Goal: Task Accomplishment & Management: Use online tool/utility

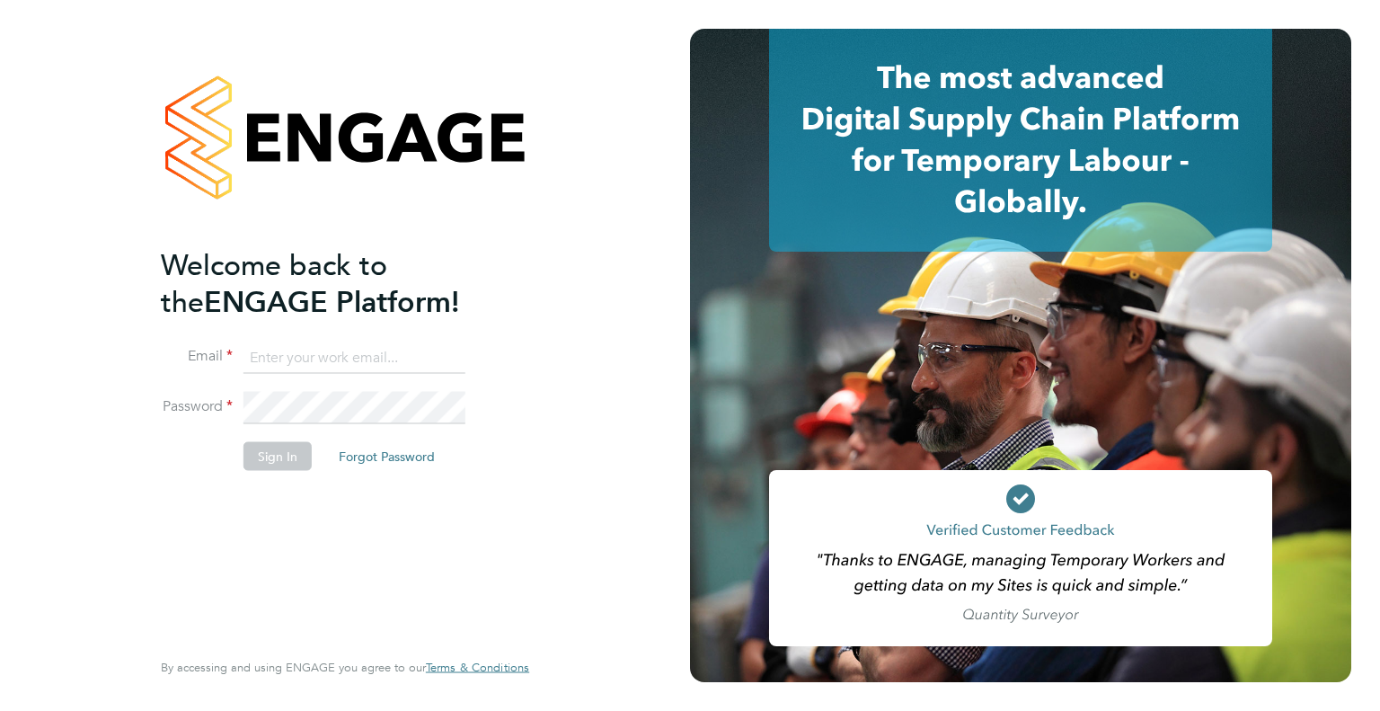
type input "Dharmisha.gohil@uk.g4s.com"
click at [247, 458] on button "Sign In" at bounding box center [278, 455] width 68 height 29
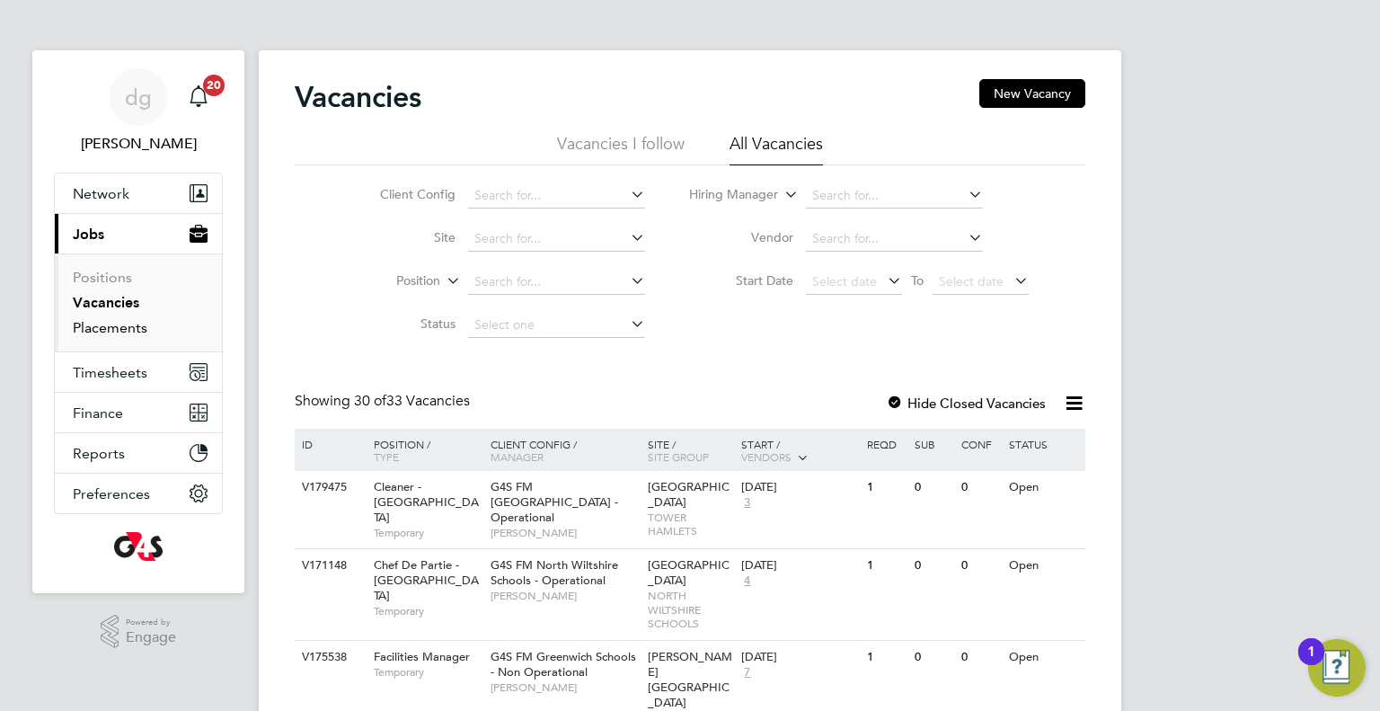
click at [80, 329] on link "Placements" at bounding box center [110, 327] width 75 height 17
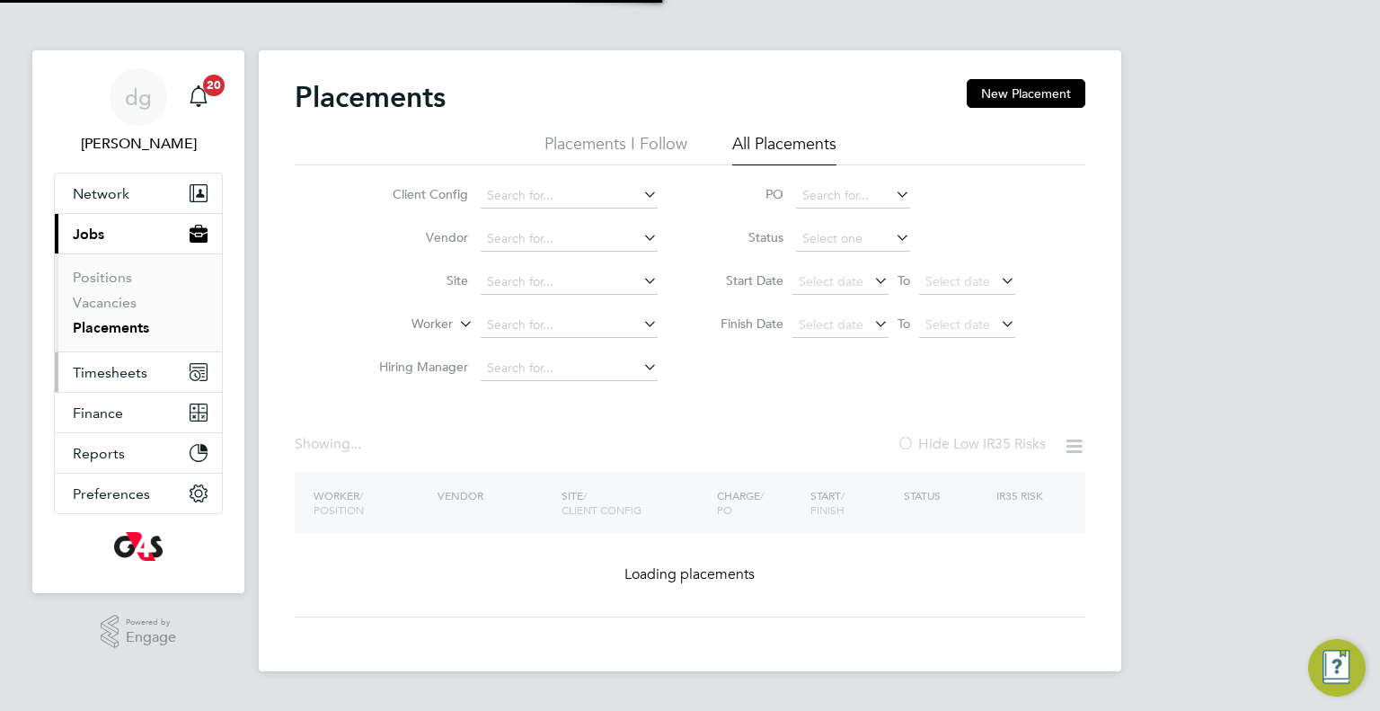
click at [87, 372] on span "Timesheets" at bounding box center [110, 372] width 75 height 17
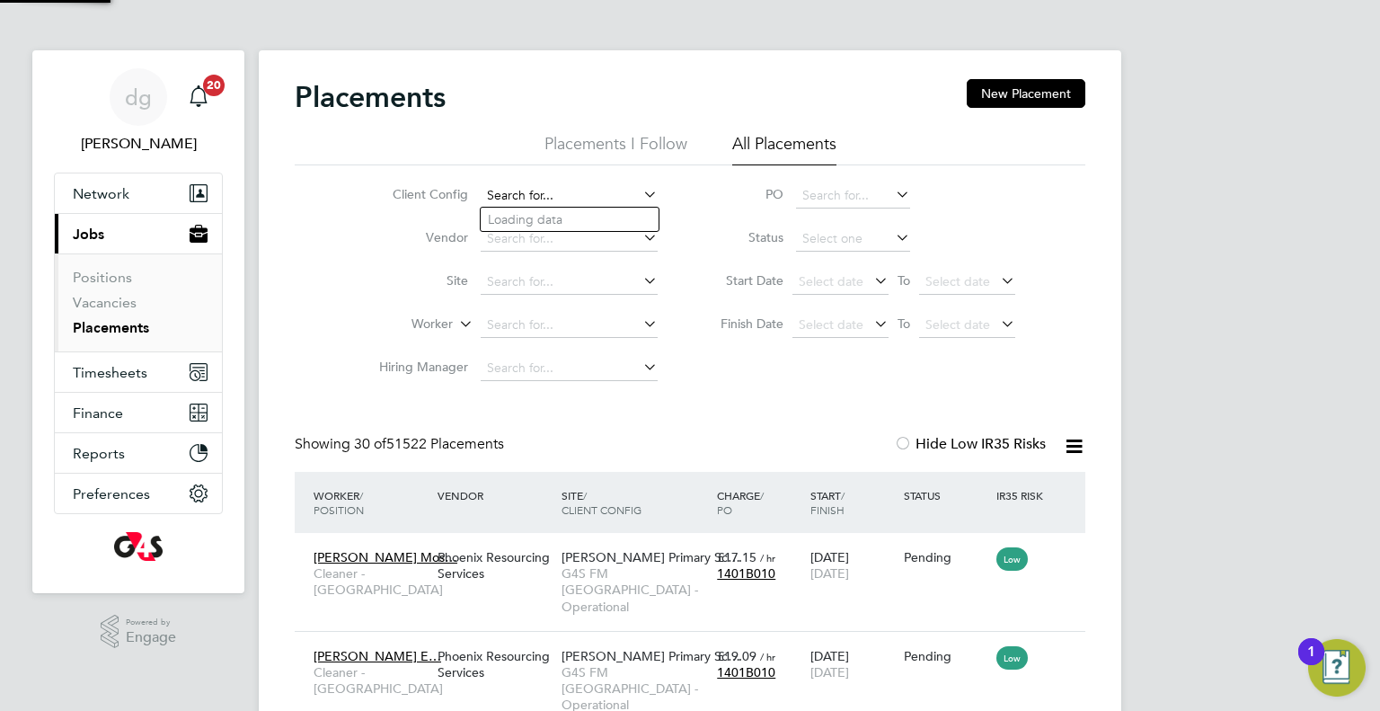
click at [551, 191] on input at bounding box center [569, 195] width 177 height 25
click at [611, 248] on li "G4S FM [GEOGRAPHIC_DATA] - Operational" at bounding box center [605, 244] width 248 height 24
type input "G4S FM [GEOGRAPHIC_DATA] - Operational"
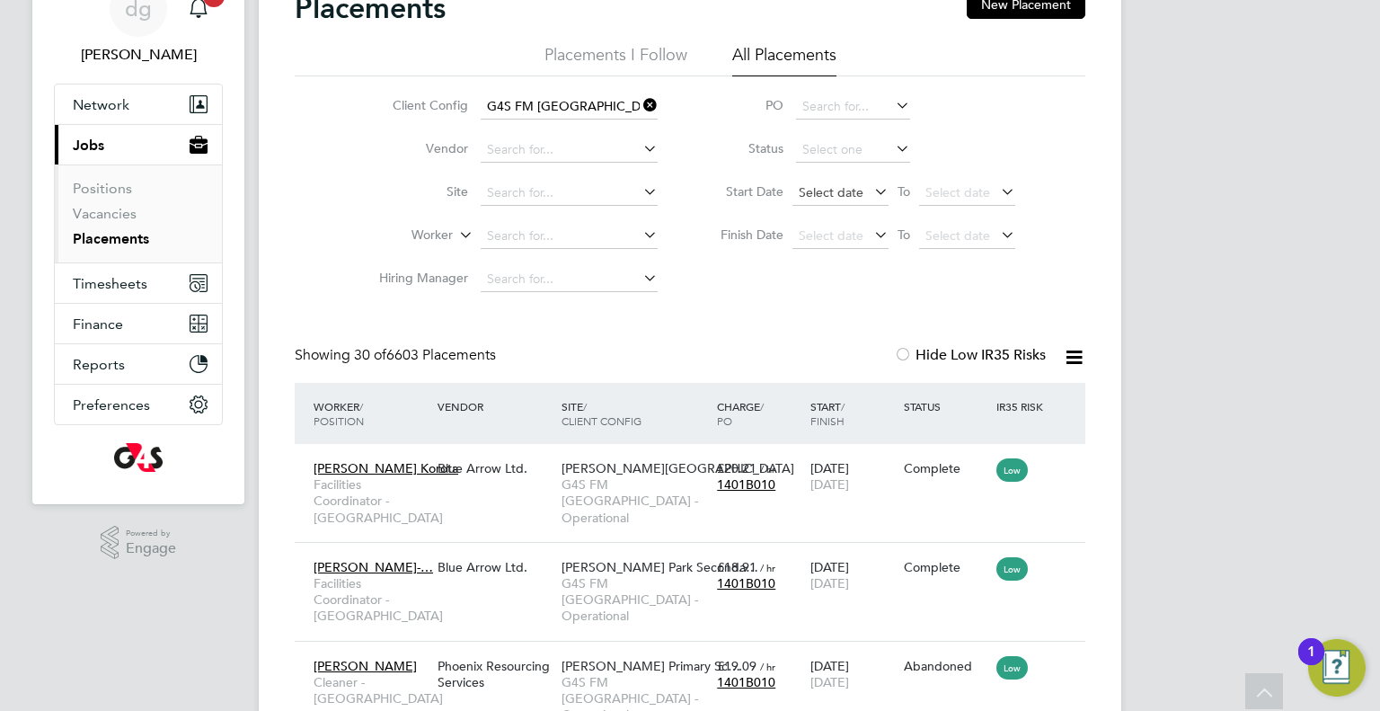
click at [804, 195] on span "Select date" at bounding box center [831, 192] width 65 height 16
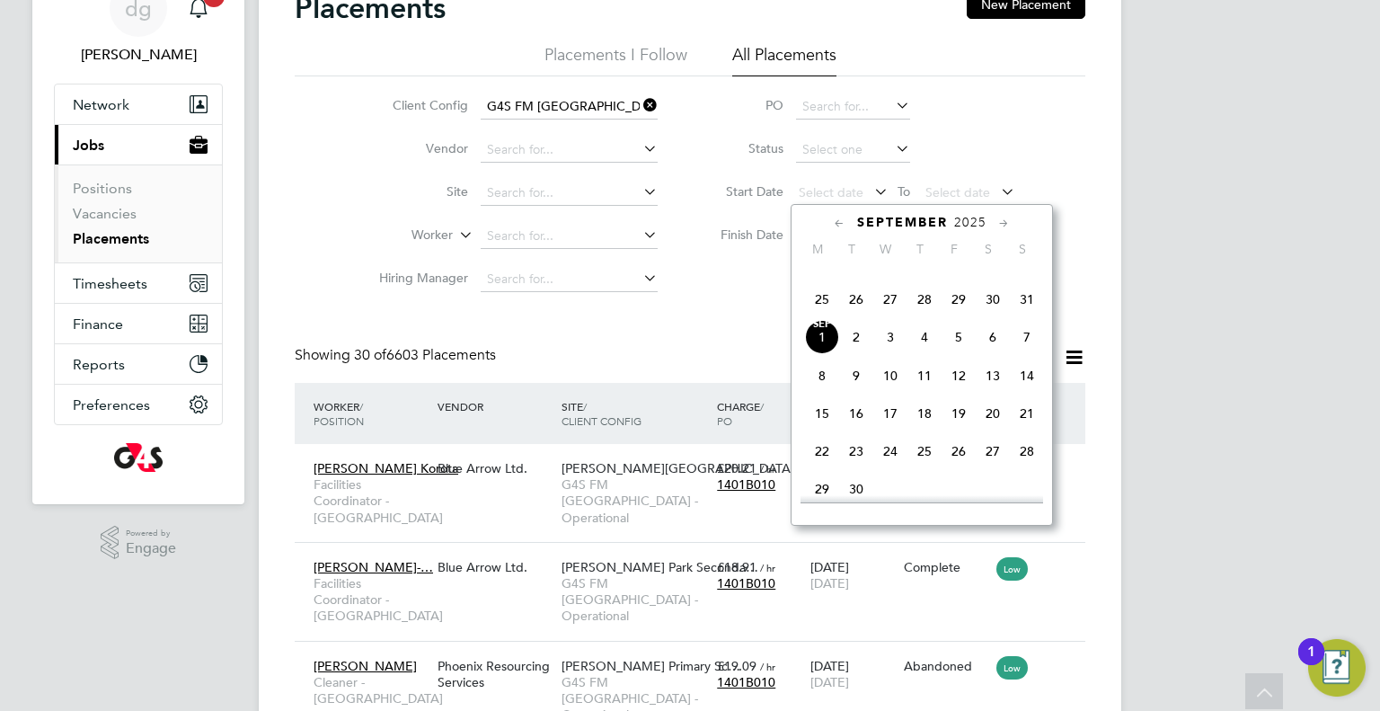
click at [817, 316] on span "25" at bounding box center [822, 299] width 34 height 34
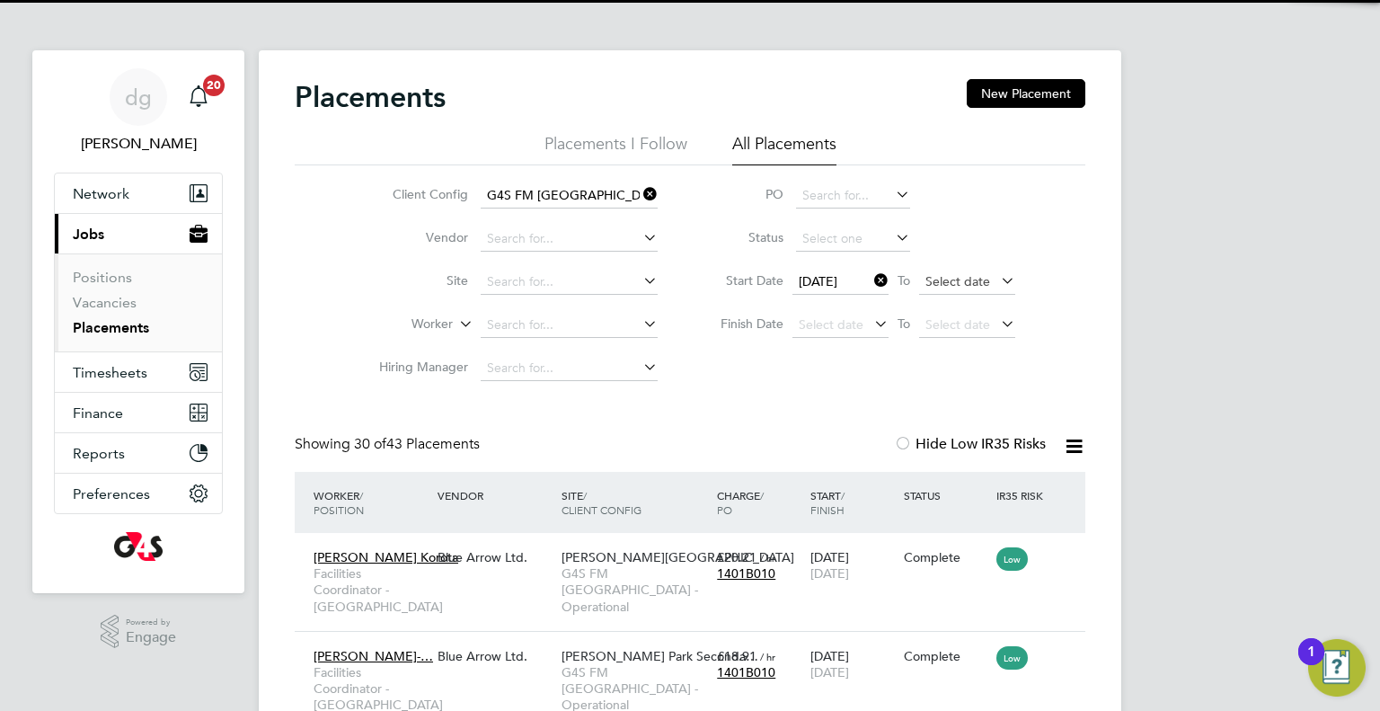
click at [953, 283] on span "Select date" at bounding box center [958, 281] width 65 height 16
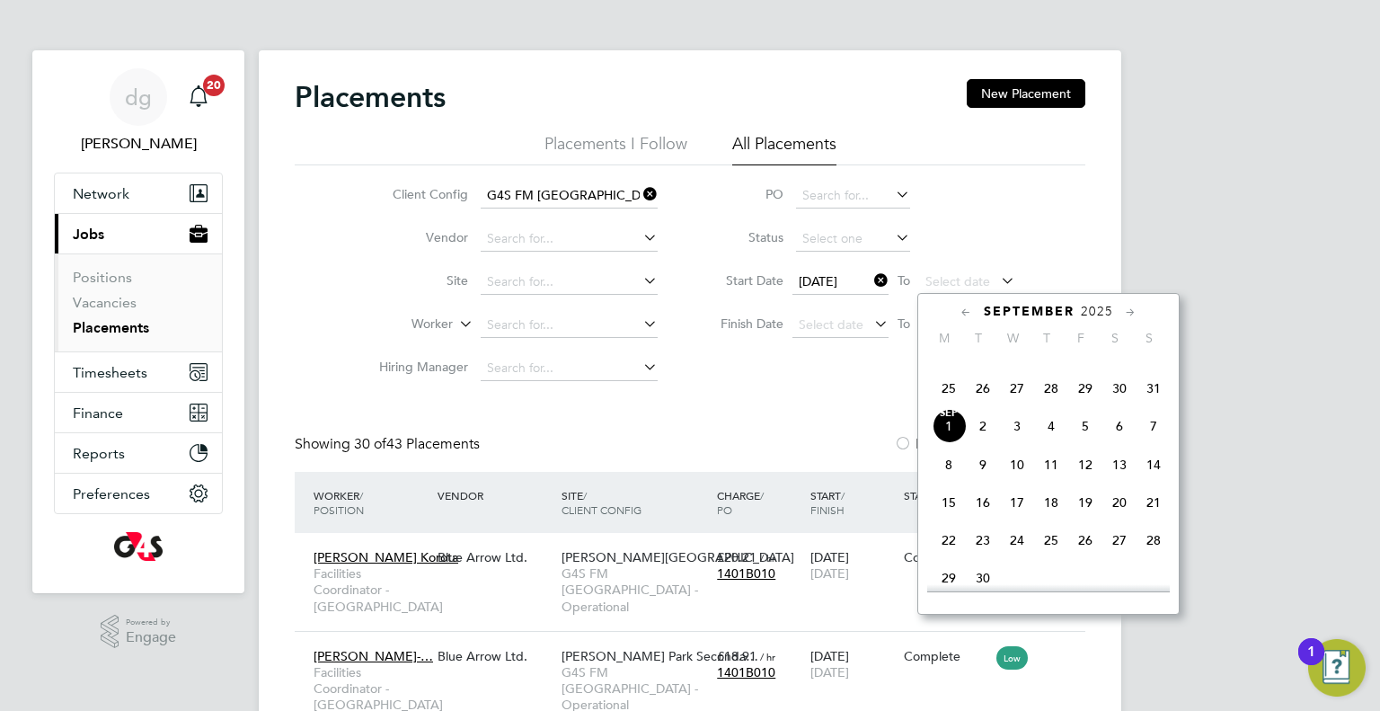
click at [1148, 405] on span "31" at bounding box center [1154, 388] width 34 height 34
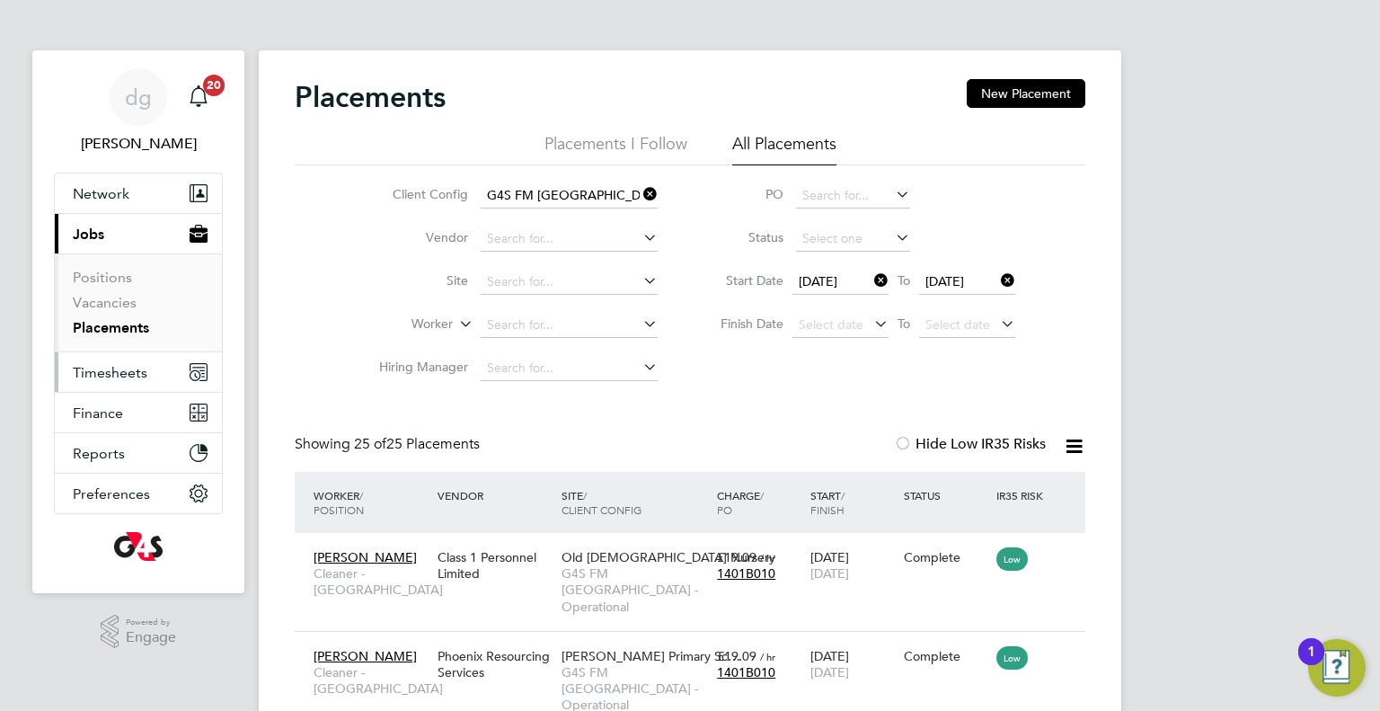
click at [82, 364] on span "Timesheets" at bounding box center [110, 372] width 75 height 17
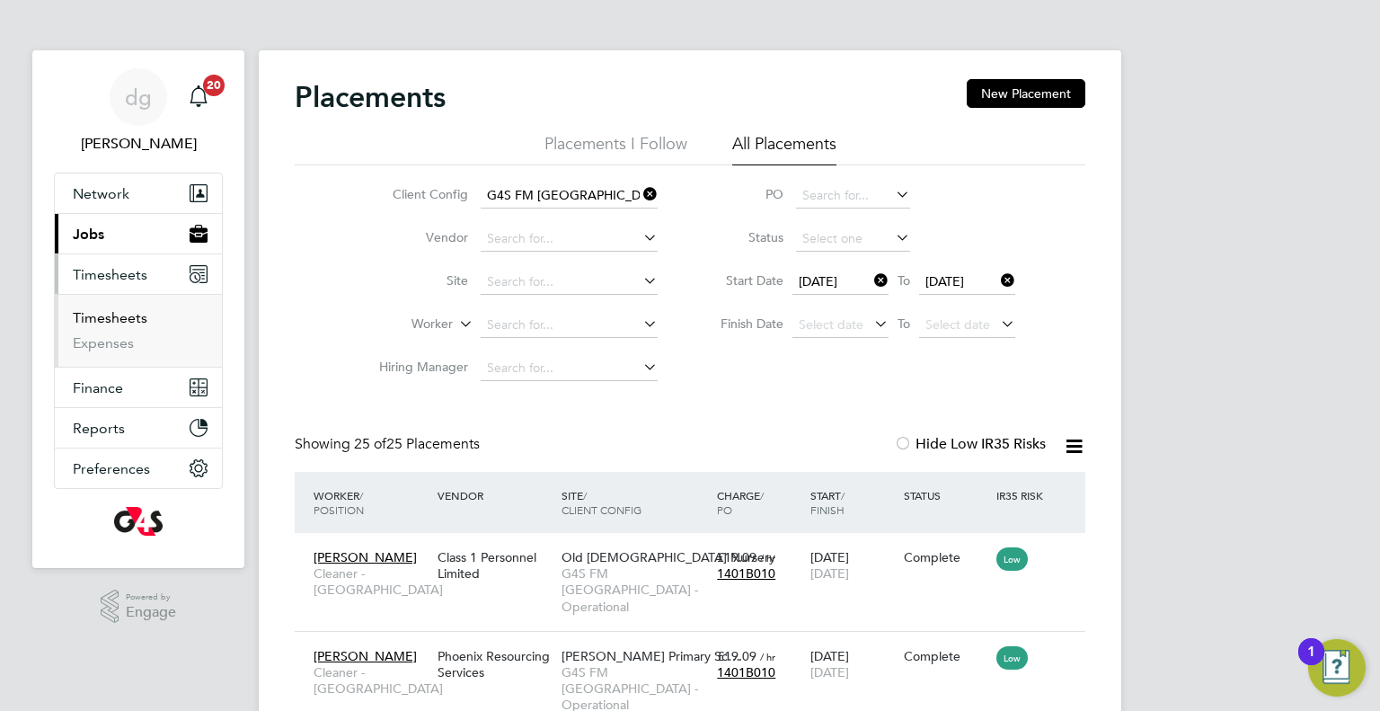
click at [95, 322] on link "Timesheets" at bounding box center [110, 317] width 75 height 17
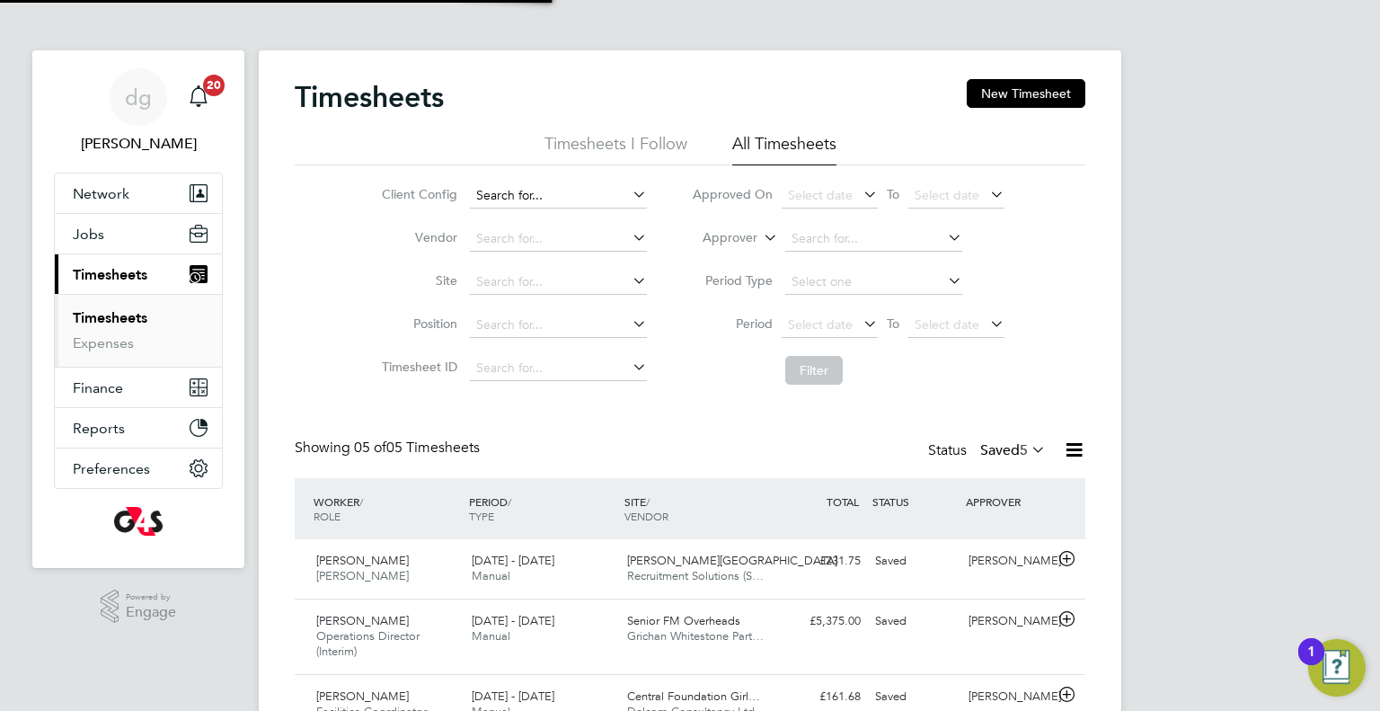
click at [483, 188] on input at bounding box center [558, 195] width 177 height 25
click at [492, 242] on li "G4S FM [GEOGRAPHIC_DATA] - Operational" at bounding box center [593, 244] width 248 height 24
type input "G4S FM [GEOGRAPHIC_DATA] - Operational"
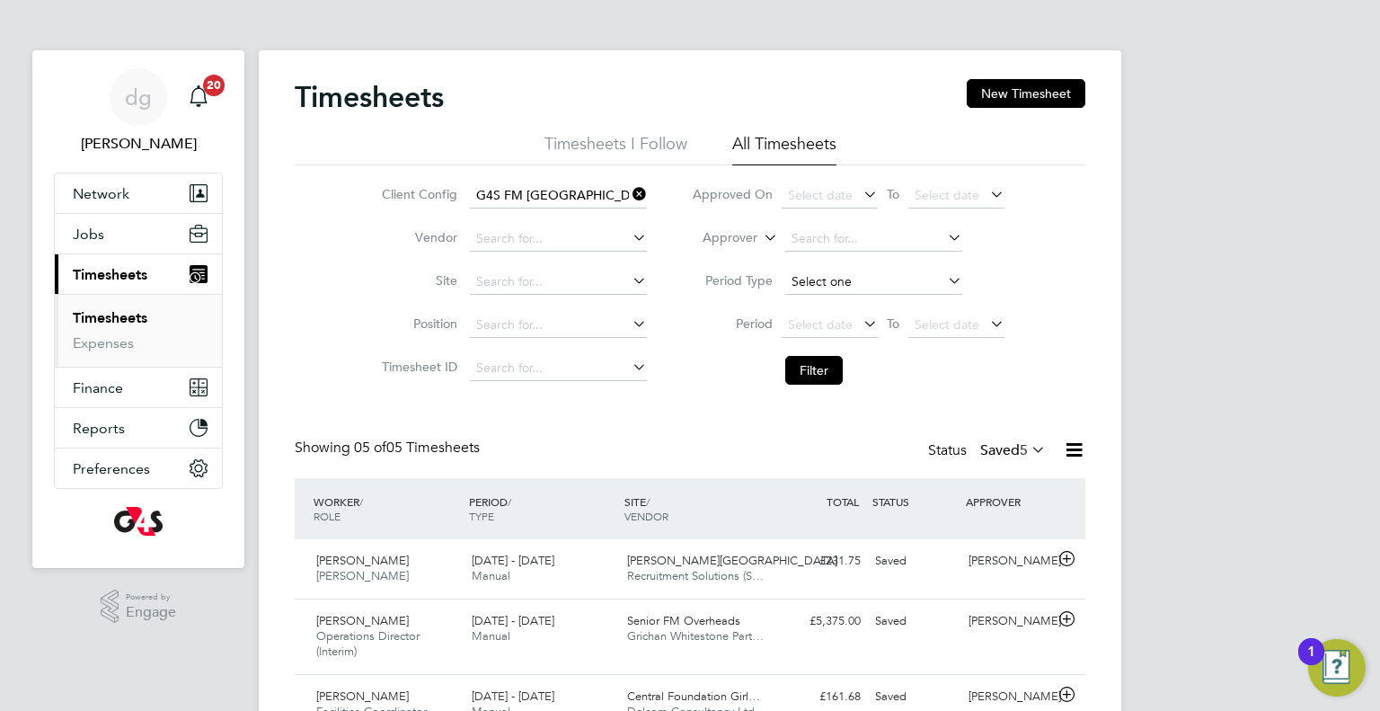
click at [804, 287] on input at bounding box center [873, 282] width 177 height 25
click at [753, 328] on label "Period" at bounding box center [732, 323] width 81 height 16
click at [812, 316] on span "Select date" at bounding box center [820, 324] width 65 height 16
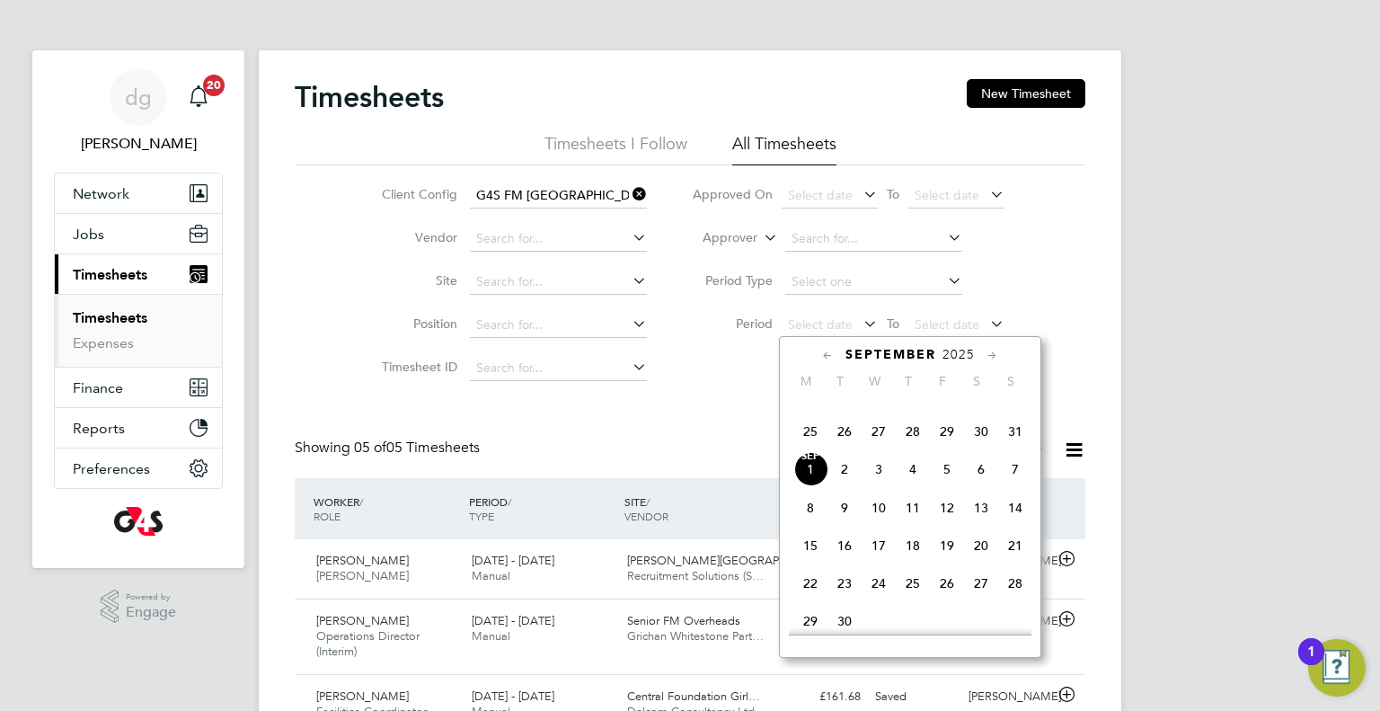
click at [816, 448] on span "25" at bounding box center [810, 431] width 34 height 34
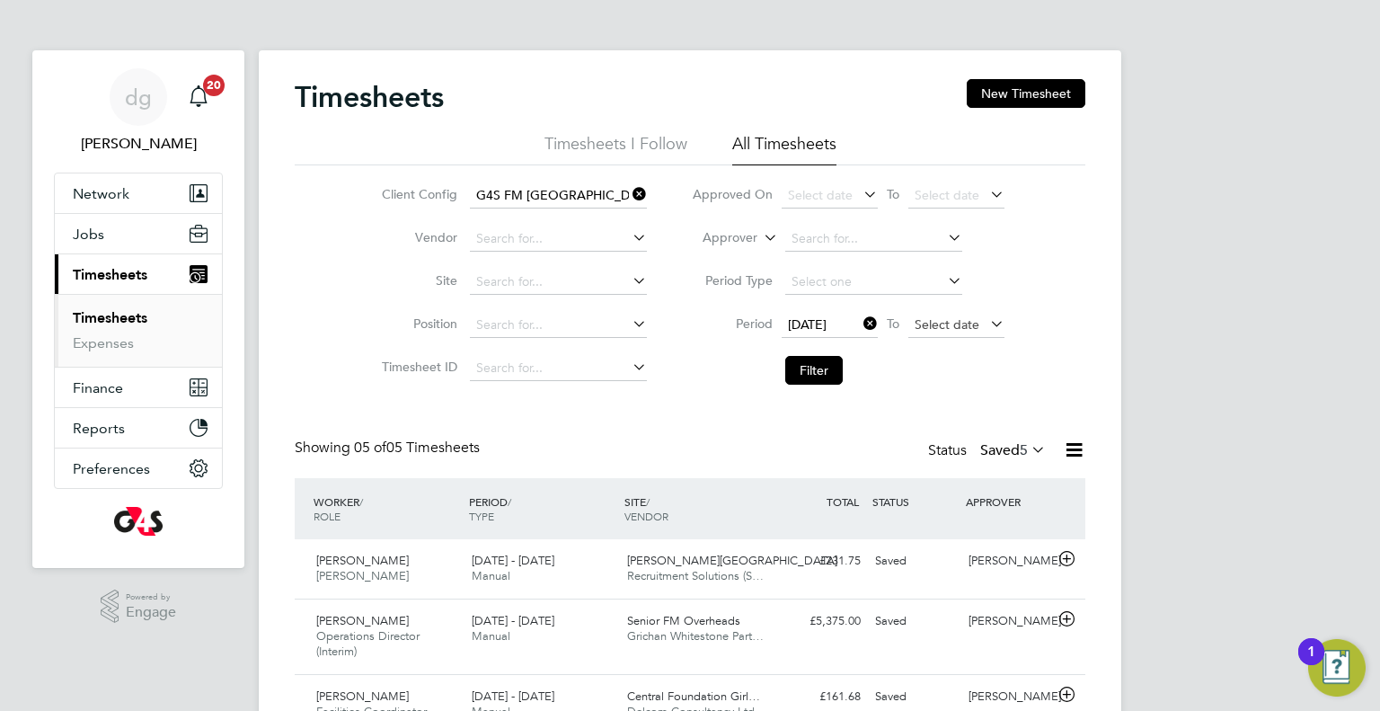
click at [956, 328] on span "Select date" at bounding box center [947, 324] width 65 height 16
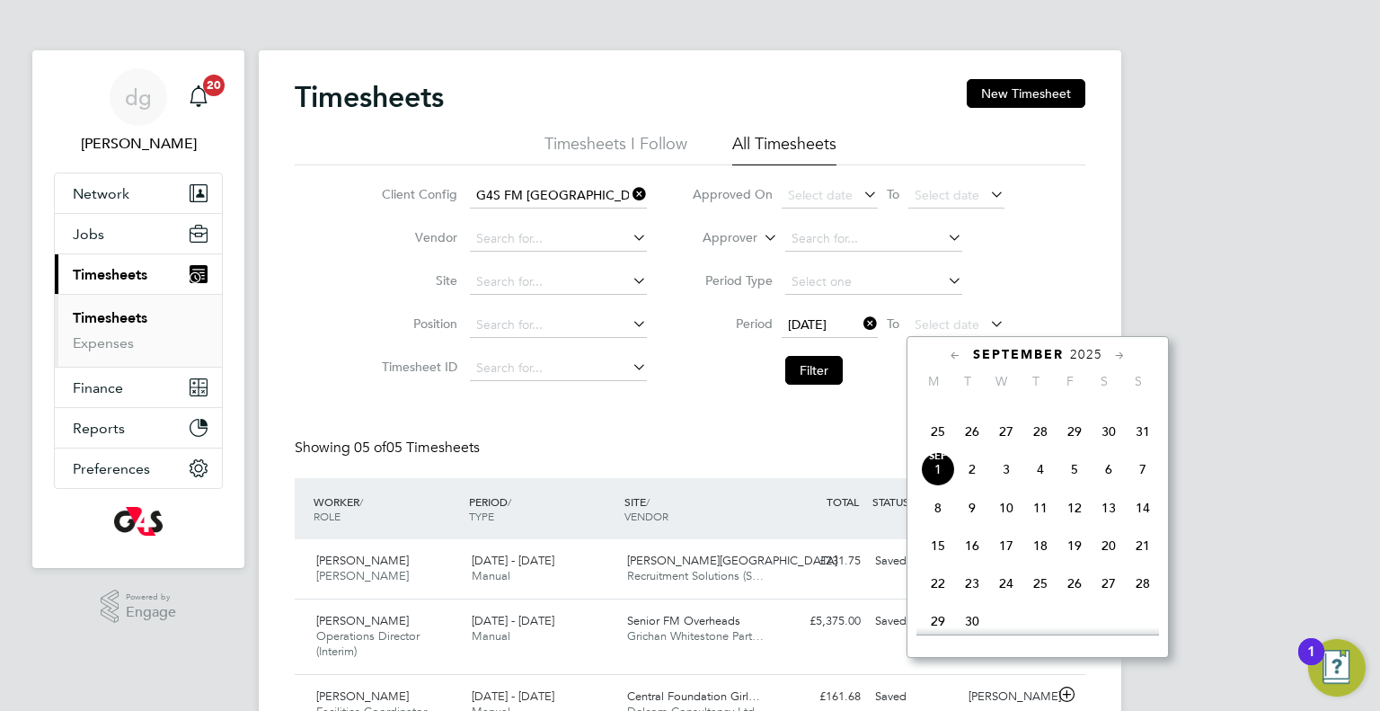
click at [1133, 448] on span "31" at bounding box center [1143, 431] width 34 height 34
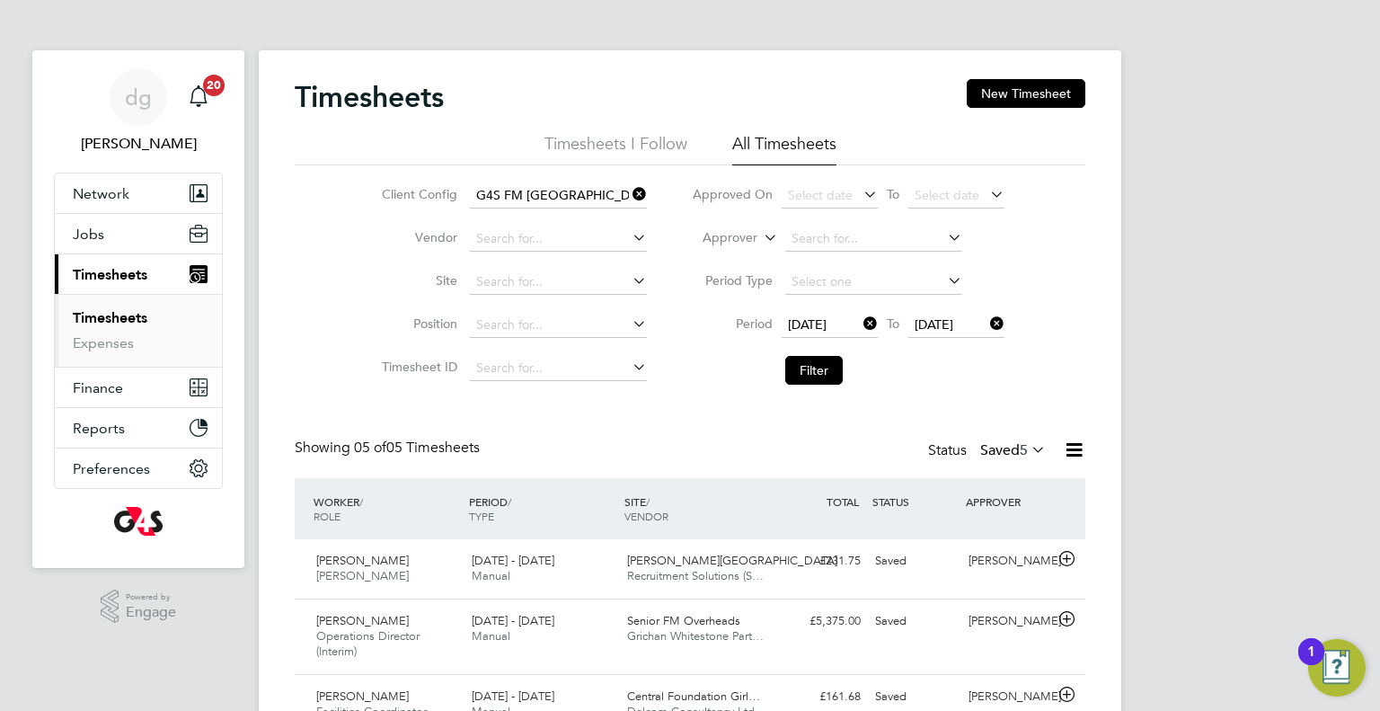
click at [847, 375] on li "Filter" at bounding box center [848, 370] width 358 height 47
click at [822, 369] on button "Filter" at bounding box center [814, 370] width 58 height 29
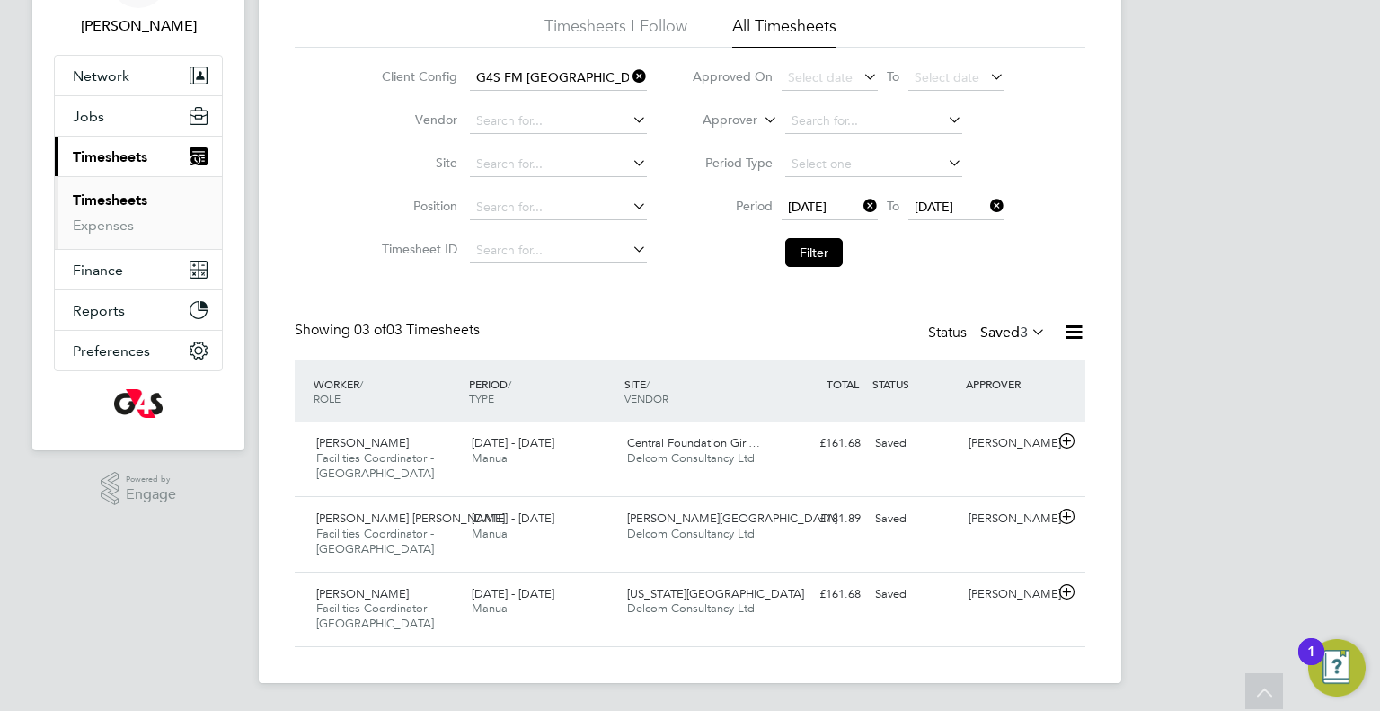
click at [997, 336] on label "Saved 3" at bounding box center [1013, 333] width 66 height 18
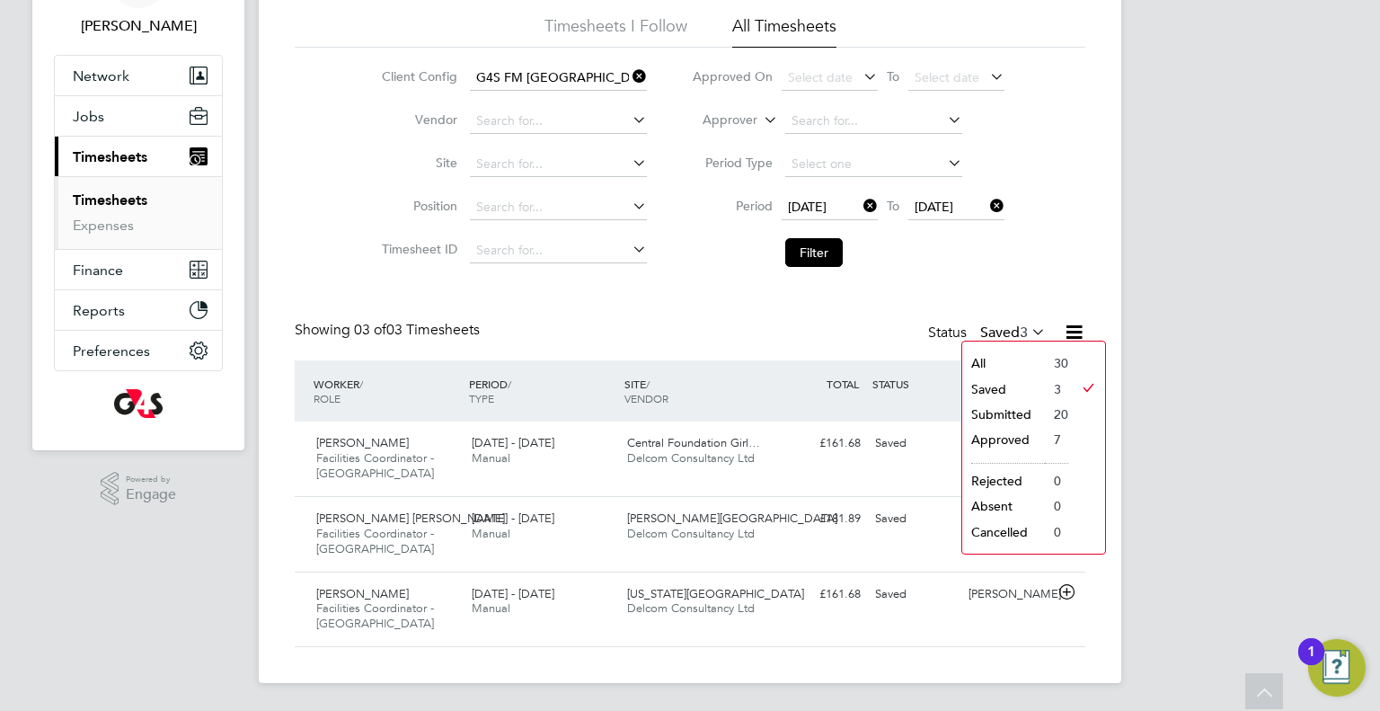
click at [999, 416] on li "Submitted" at bounding box center [1003, 414] width 83 height 25
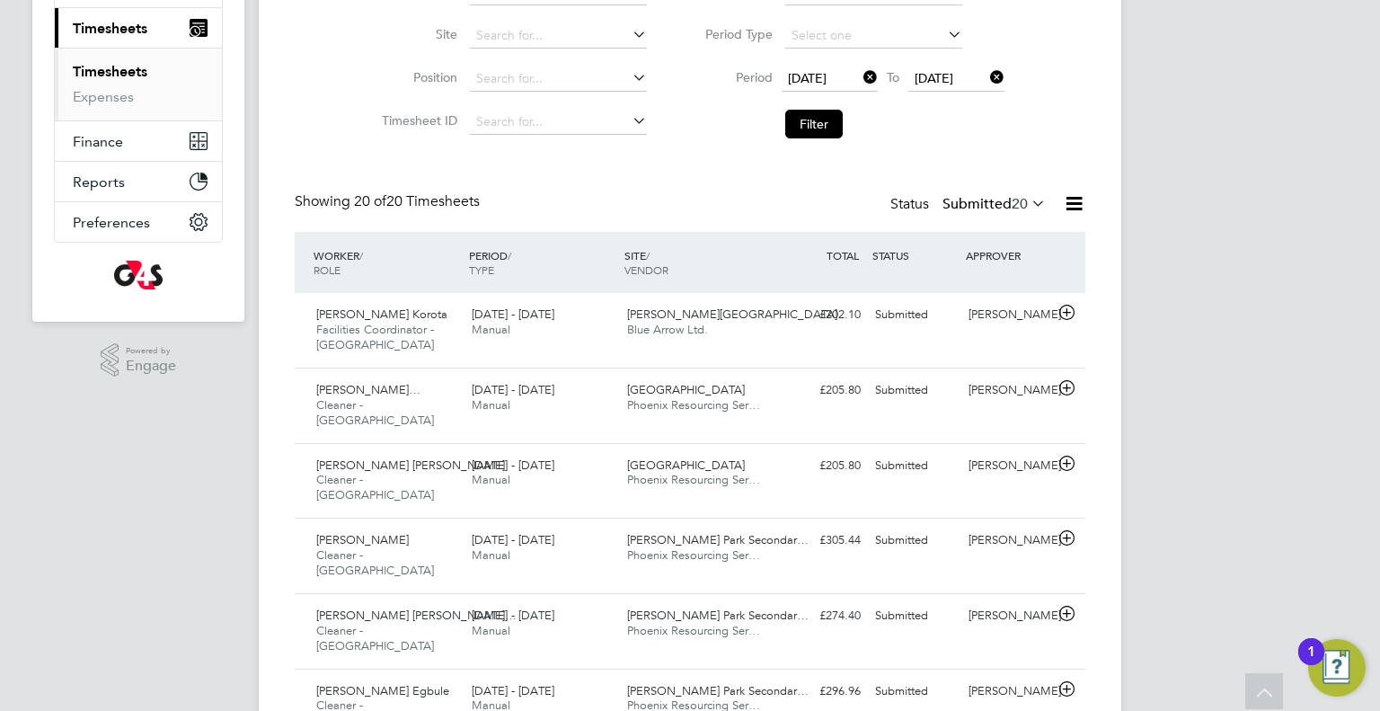
click at [959, 204] on label "Submitted 20" at bounding box center [994, 204] width 103 height 18
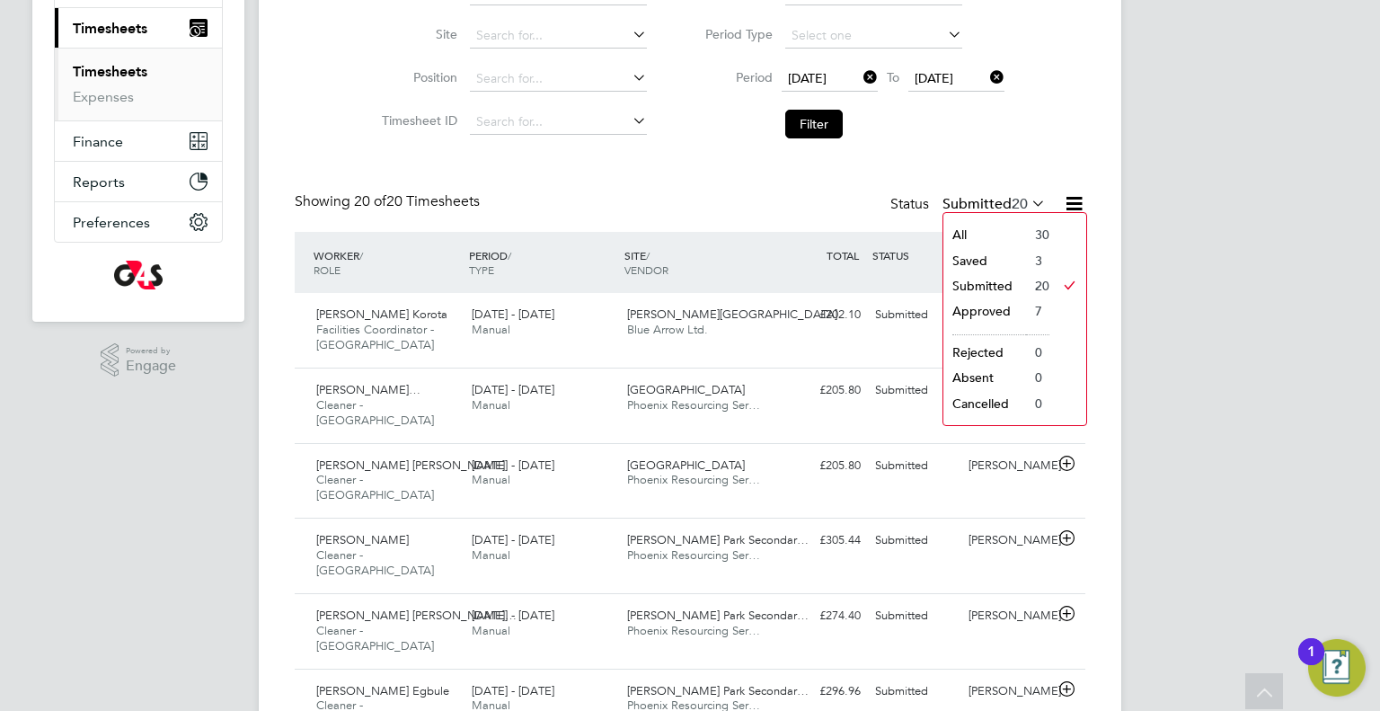
click at [981, 311] on li "Approved" at bounding box center [985, 310] width 83 height 25
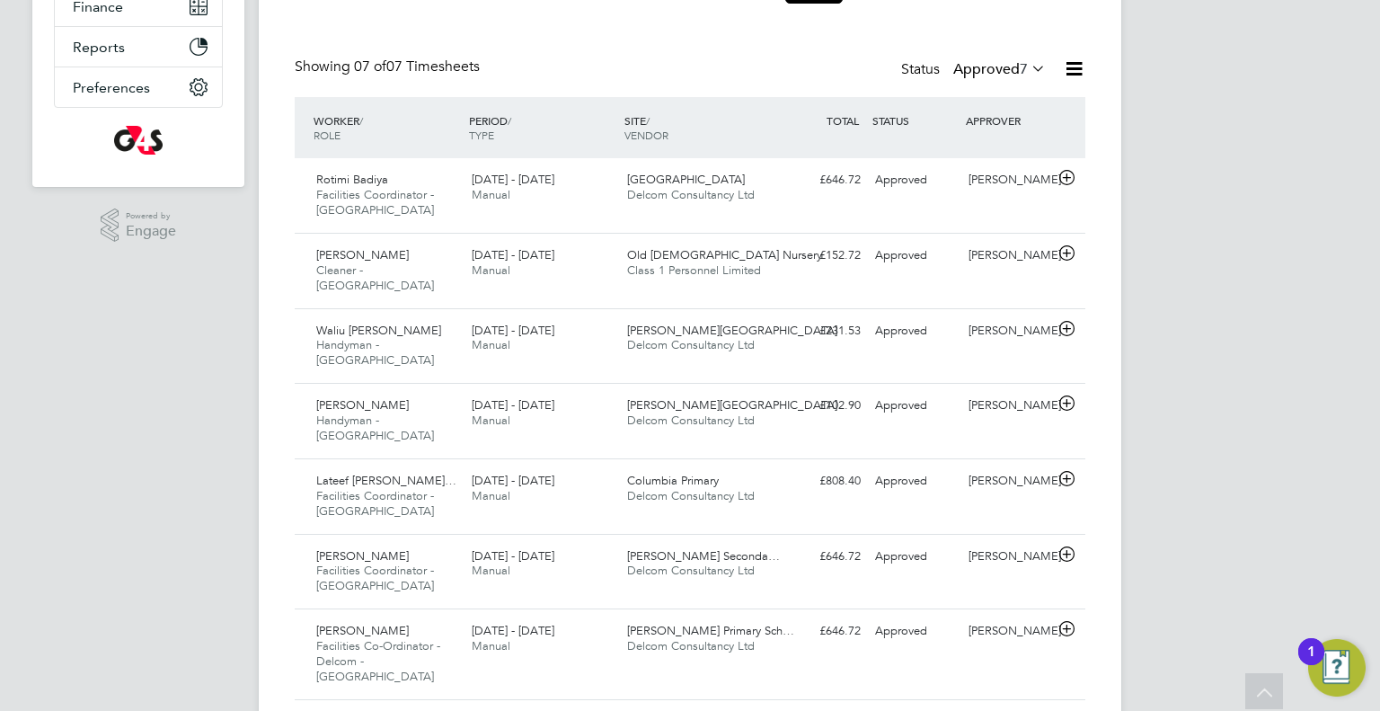
click at [985, 69] on label "Approved 7" at bounding box center [999, 69] width 93 height 18
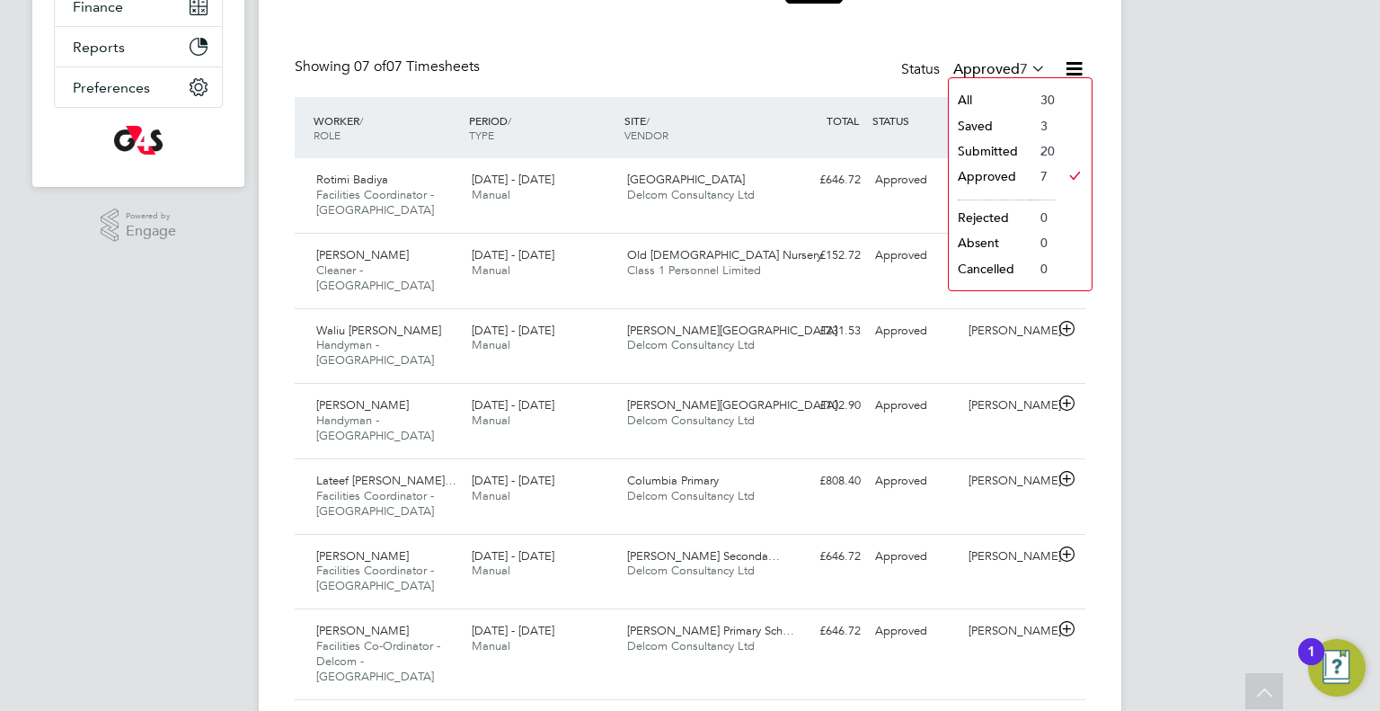
click at [994, 149] on li "Submitted" at bounding box center [990, 150] width 83 height 25
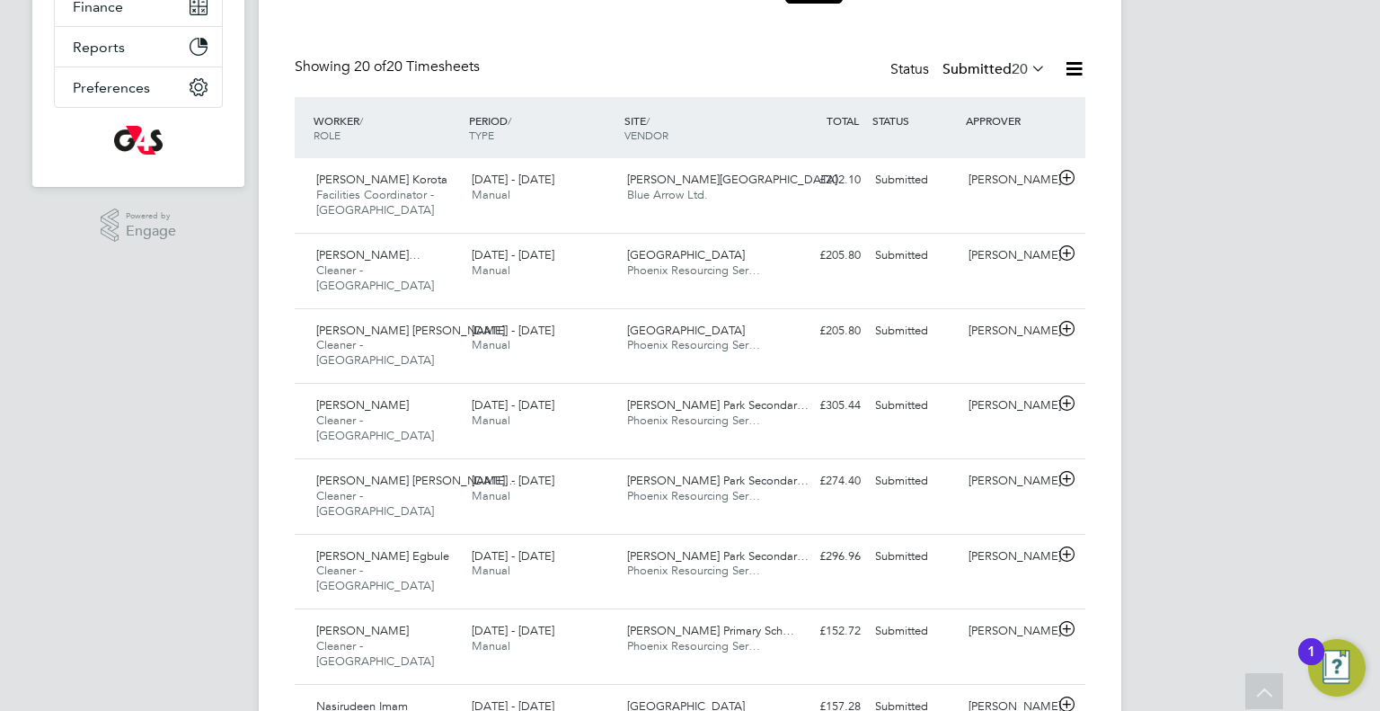
click at [991, 67] on label "Submitted 20" at bounding box center [994, 69] width 103 height 18
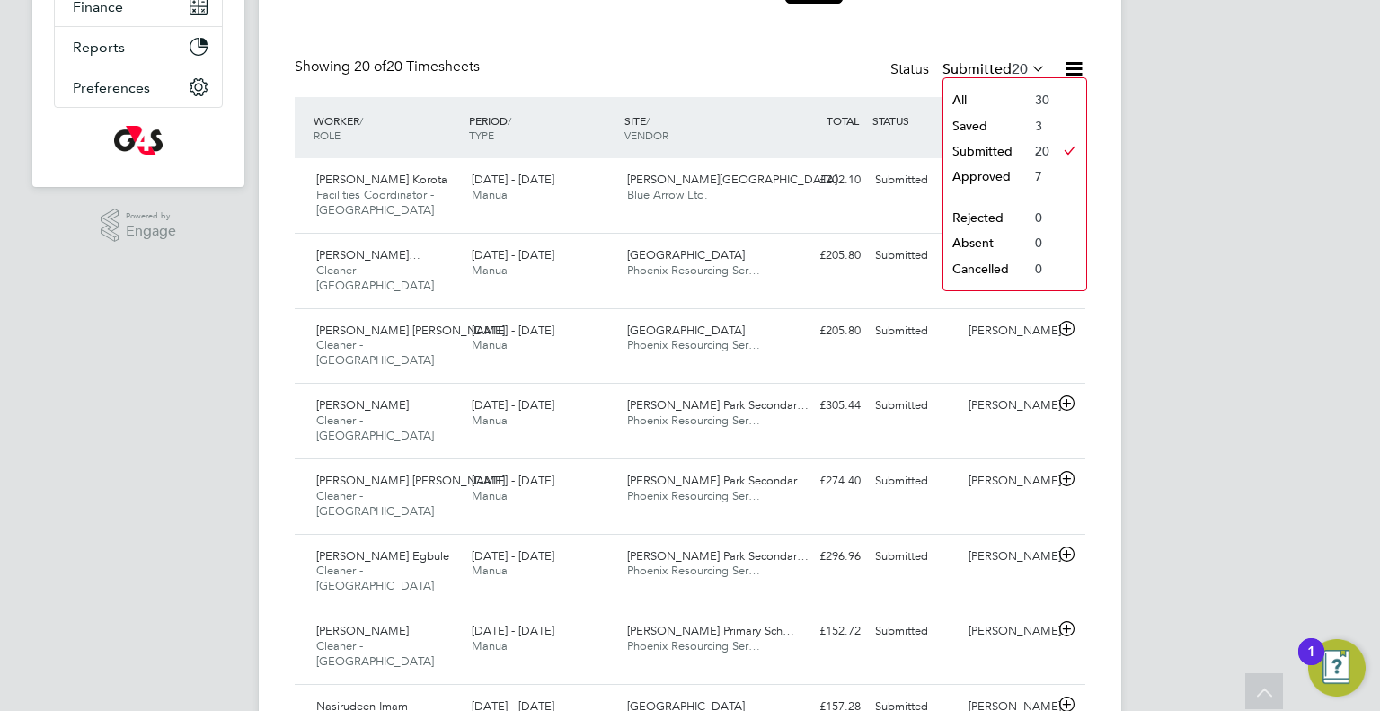
click at [976, 122] on li "Saved" at bounding box center [985, 125] width 83 height 25
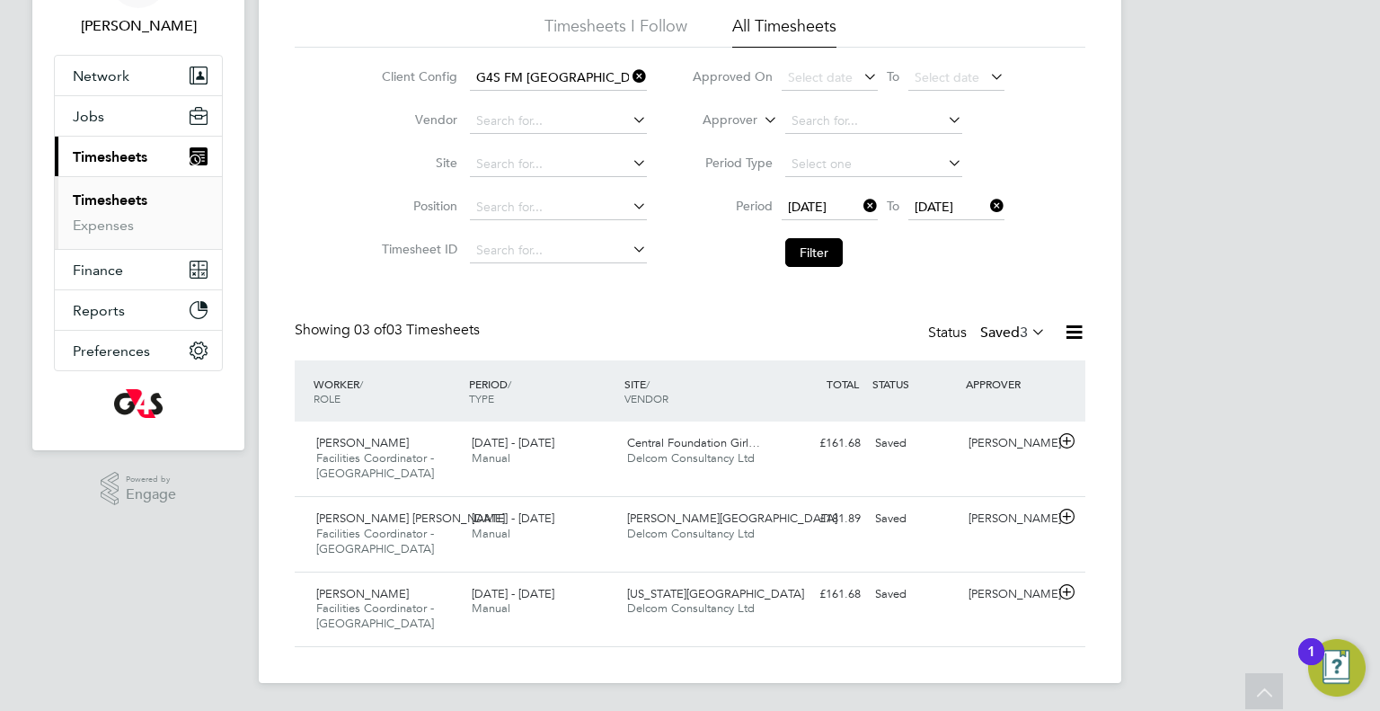
click at [994, 332] on label "Saved 3" at bounding box center [1013, 333] width 66 height 18
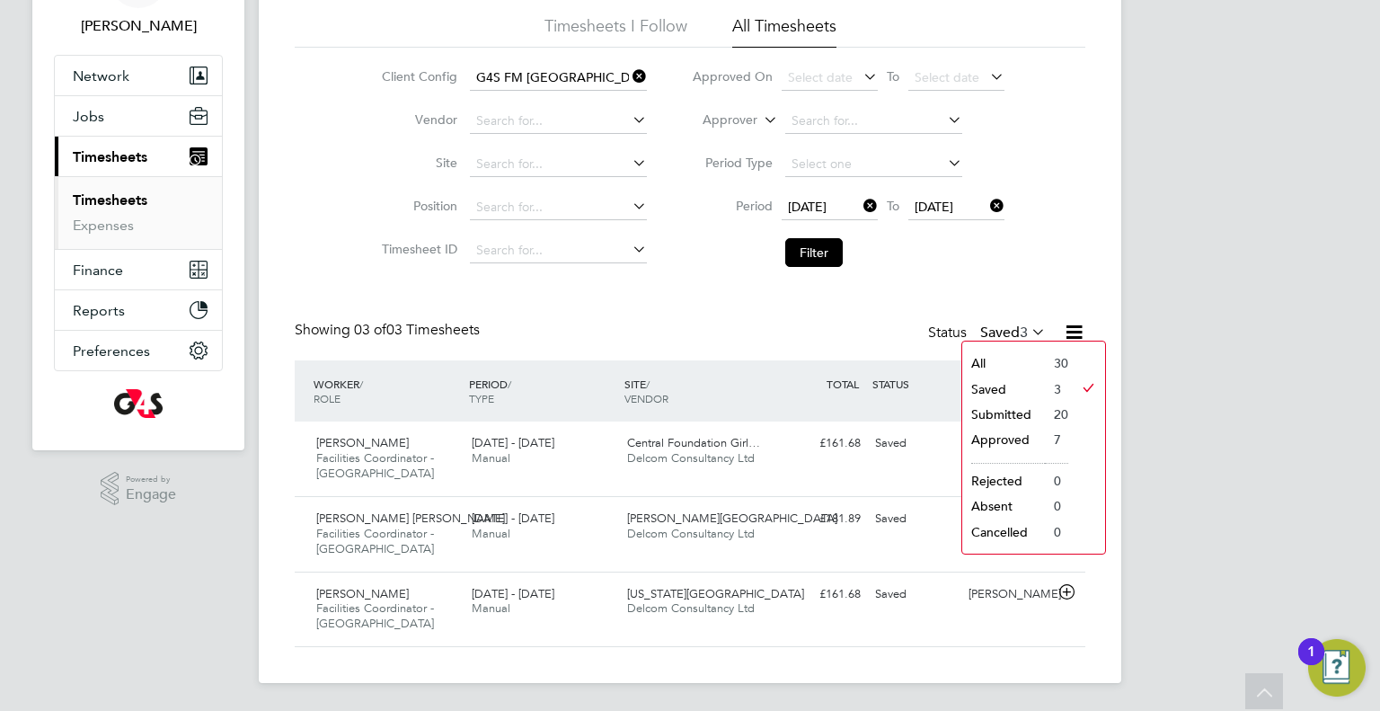
click at [975, 410] on li "Submitted" at bounding box center [1003, 414] width 83 height 25
